Goal: Task Accomplishment & Management: Manage account settings

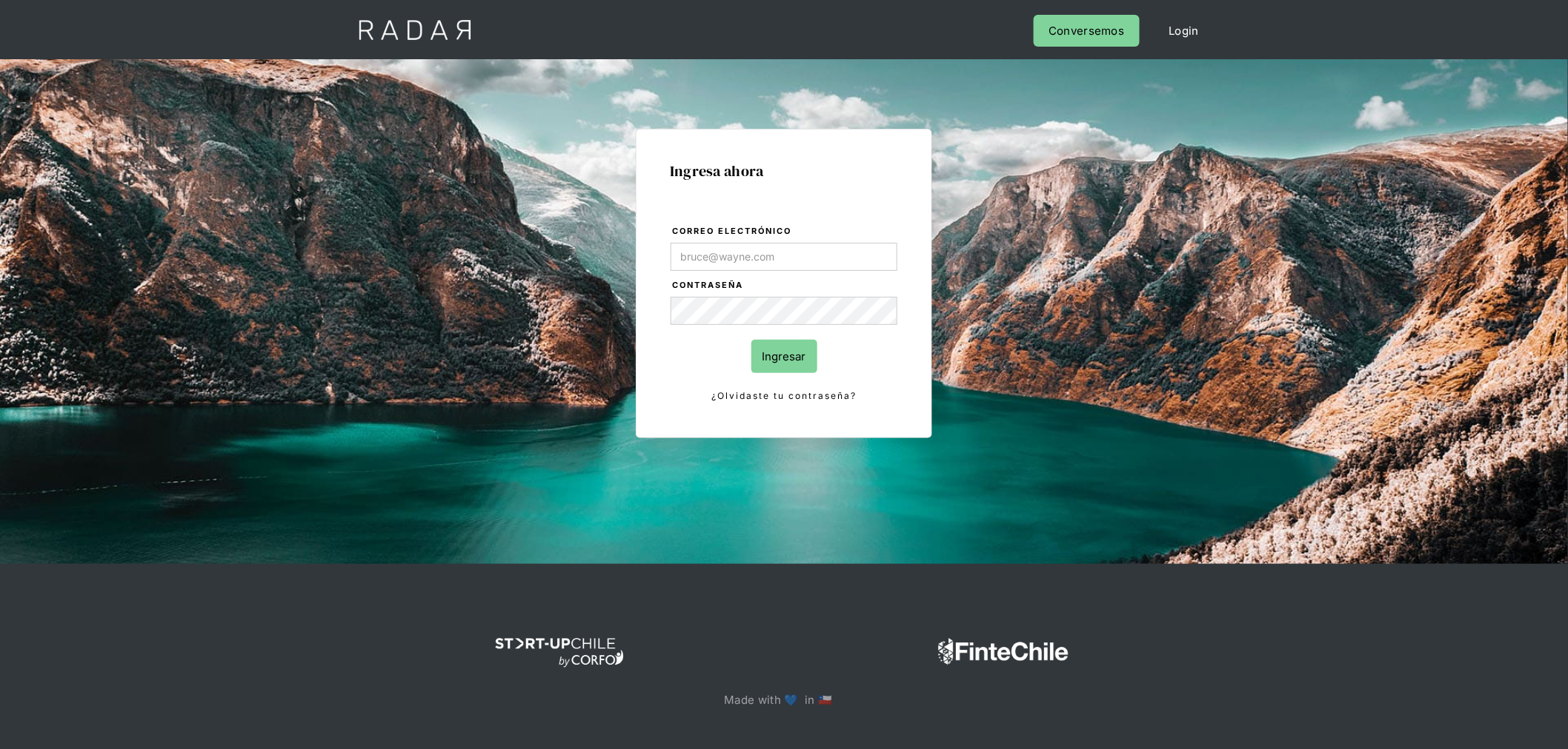
click at [784, 749] on com-1password-button at bounding box center [784, 762] width 0 height 0
type input "[PERSON_NAME][EMAIL_ADDRESS][PERSON_NAME][DOMAIN_NAME]"
